Goal: Find specific page/section: Find specific page/section

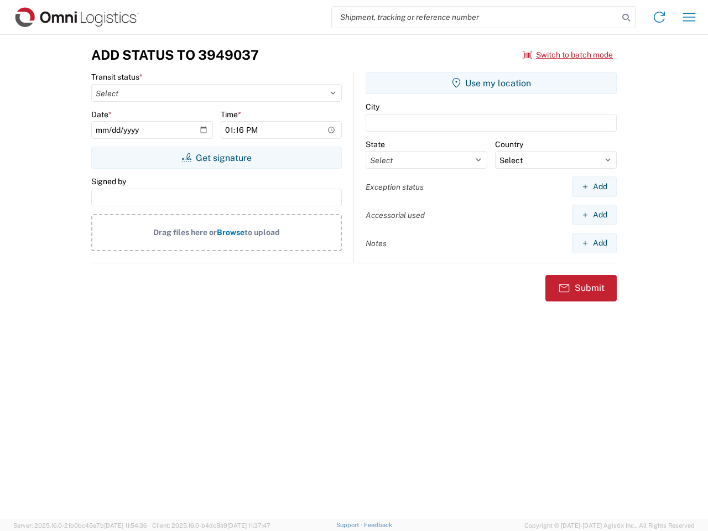
click at [475, 17] on input "search" at bounding box center [475, 17] width 286 height 21
click at [626, 18] on icon at bounding box center [625, 17] width 15 height 15
click at [659, 17] on icon at bounding box center [659, 17] width 18 height 18
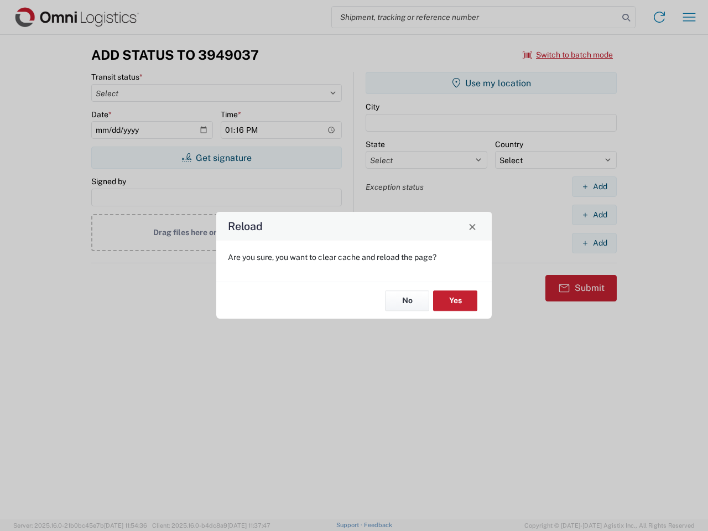
click at [689, 17] on div "Reload Are you sure, you want to clear cache and reload the page? No Yes" at bounding box center [354, 265] width 708 height 531
click at [568, 55] on div "Reload Are you sure, you want to clear cache and reload the page? No Yes" at bounding box center [354, 265] width 708 height 531
click at [216, 158] on div "Reload Are you sure, you want to clear cache and reload the page? No Yes" at bounding box center [354, 265] width 708 height 531
click at [491, 83] on div "Reload Are you sure, you want to clear cache and reload the page? No Yes" at bounding box center [354, 265] width 708 height 531
click at [594, 186] on div "Reload Are you sure, you want to clear cache and reload the page? No Yes" at bounding box center [354, 265] width 708 height 531
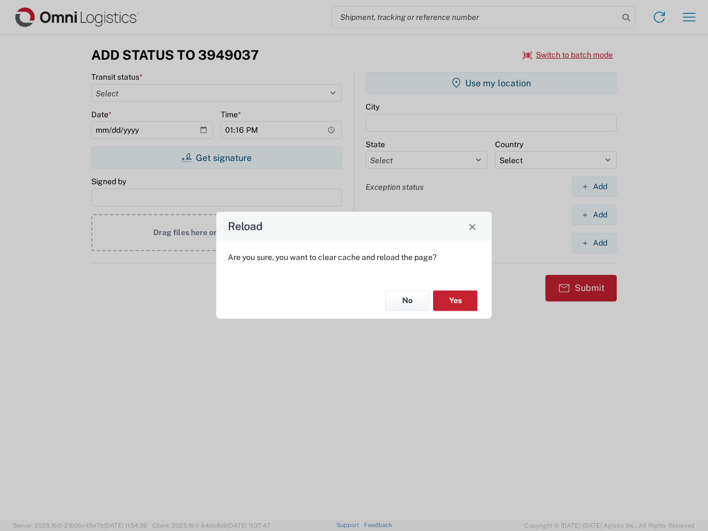
click at [594, 214] on div "Reload Are you sure, you want to clear cache and reload the page? No Yes" at bounding box center [354, 265] width 708 height 531
click at [594, 243] on div "Reload Are you sure, you want to clear cache and reload the page? No Yes" at bounding box center [354, 265] width 708 height 531
